Goal: Task Accomplishment & Management: Manage account settings

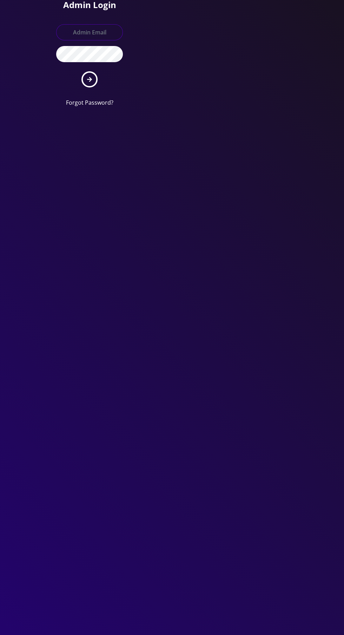
click at [88, 29] on input "text" at bounding box center [89, 32] width 67 height 16
type input "Master@britewireless.com"
click at [81, 71] on button "submit" at bounding box center [89, 79] width 16 height 16
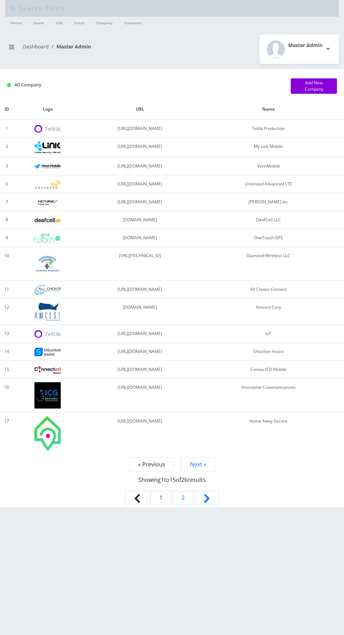
type input "Ema"
click at [214, 11] on input "Ema" at bounding box center [178, 8] width 318 height 13
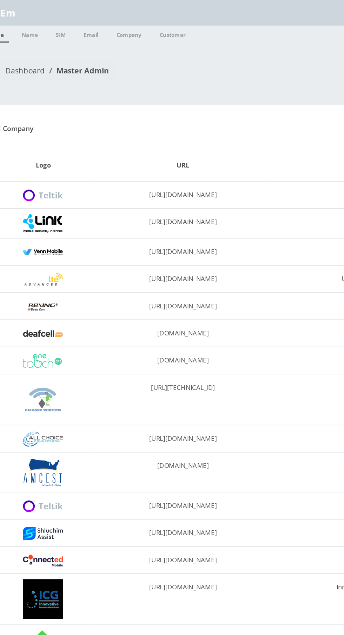
type input "E"
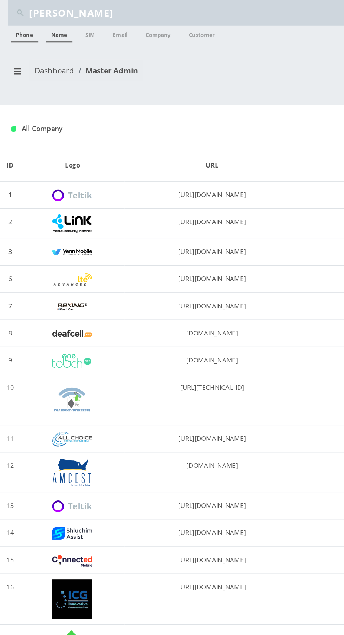
type input "Andy"
click at [39, 23] on link "Name" at bounding box center [39, 22] width 18 height 11
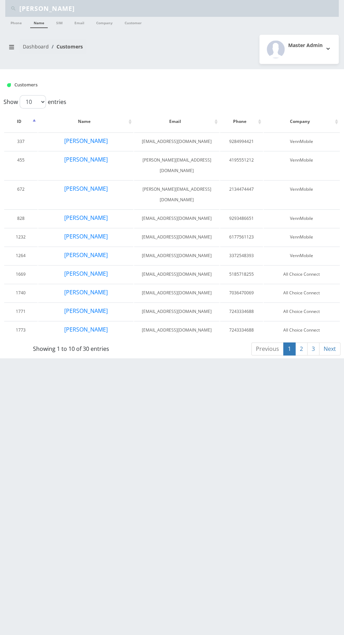
click at [147, 6] on input "[PERSON_NAME]" at bounding box center [178, 8] width 318 height 13
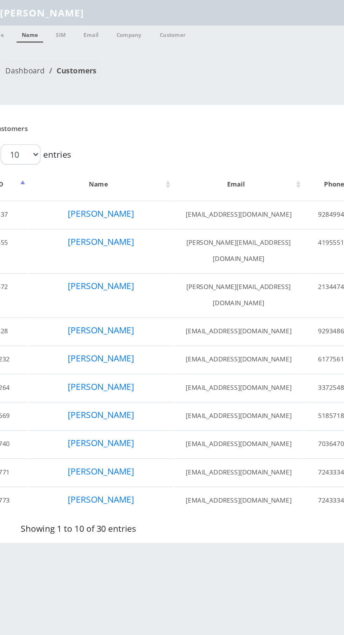
type input "[PERSON_NAME]"
click at [41, 26] on link "Name" at bounding box center [39, 22] width 18 height 11
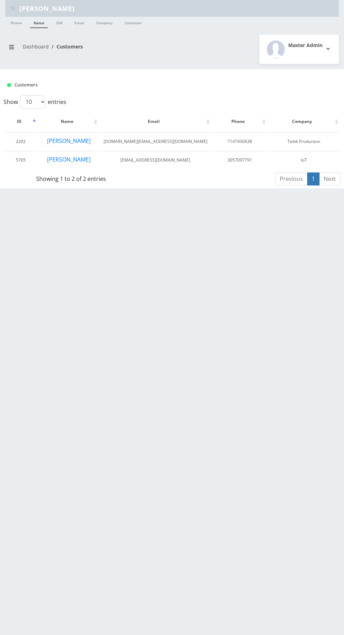
click at [36, 27] on link "Name" at bounding box center [39, 22] width 18 height 11
click at [75, 156] on button "[PERSON_NAME]" at bounding box center [68, 159] width 44 height 9
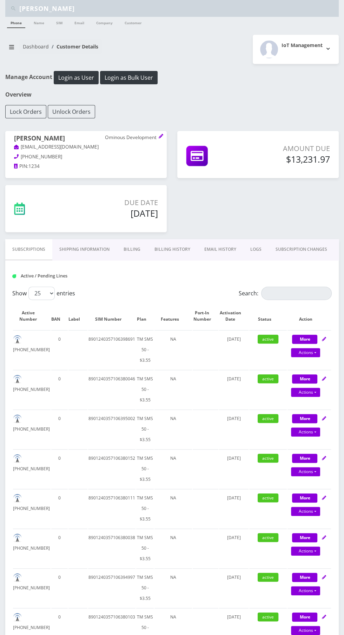
click at [312, 249] on link "SUBSCRIPTION CHANGES" at bounding box center [301, 249] width 66 height 20
